Goal: Find specific page/section: Find specific page/section

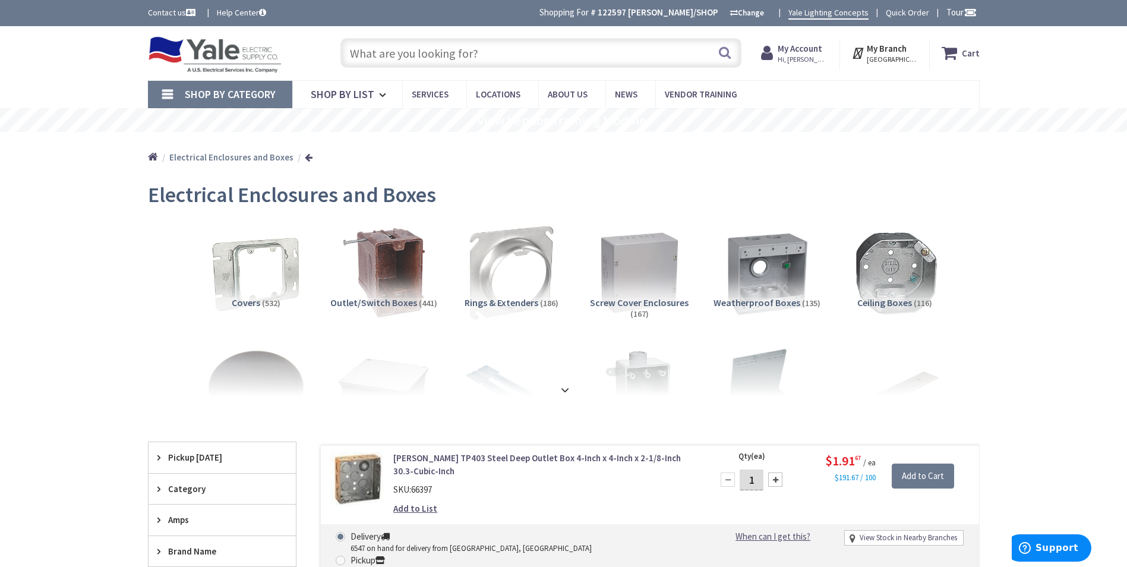
click at [447, 54] on input "text" at bounding box center [540, 53] width 401 height 30
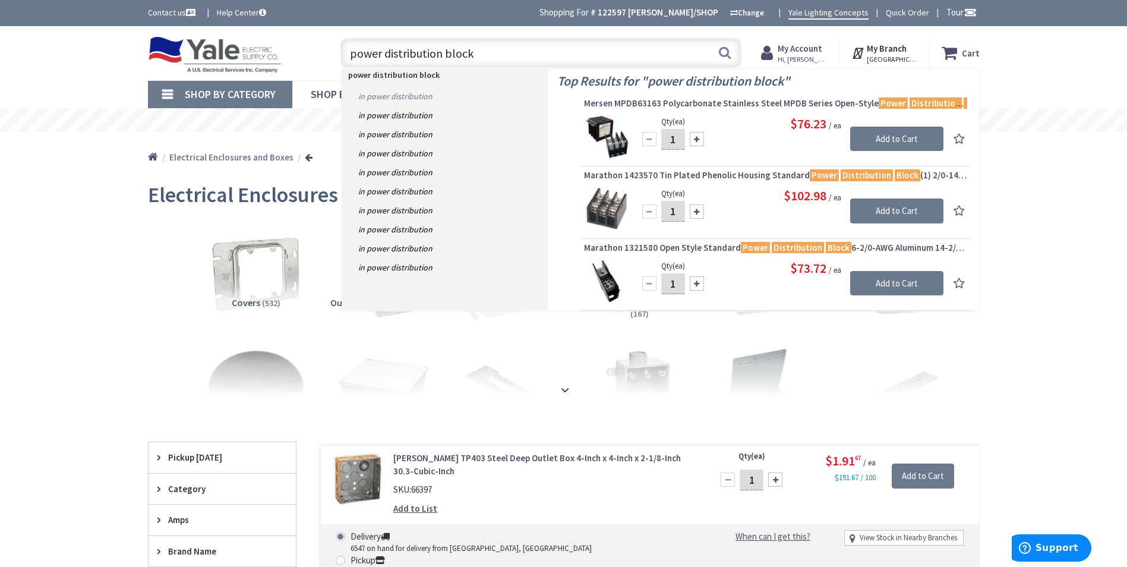
type input "power distribution block"
click at [420, 92] on link "in Power Distribution" at bounding box center [445, 96] width 206 height 19
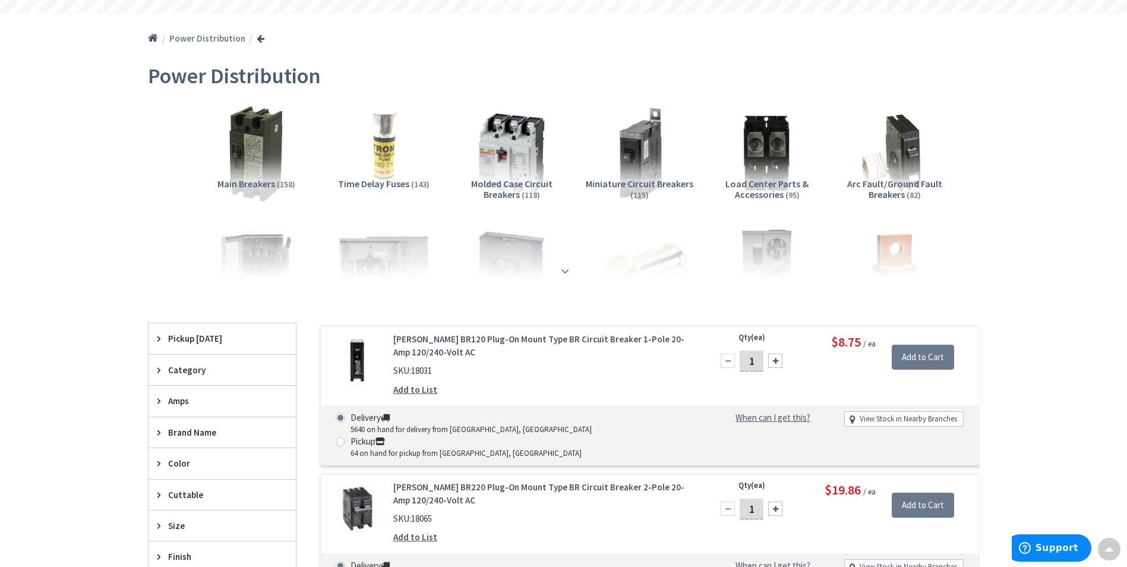
scroll to position [119, 0]
click at [564, 270] on strong at bounding box center [565, 270] width 14 height 13
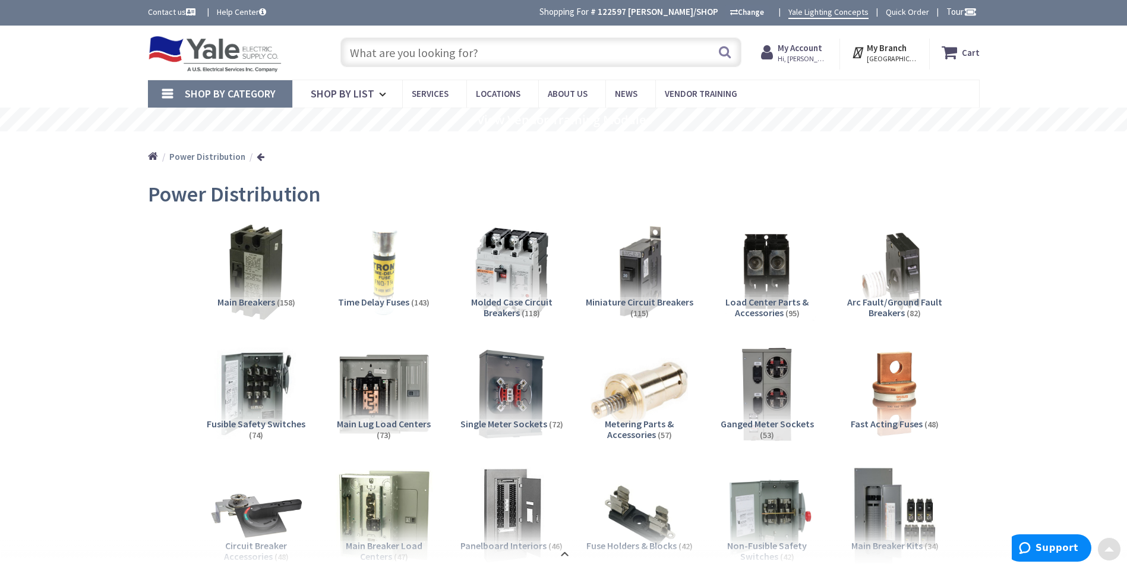
scroll to position [0, 0]
